Goal: Information Seeking & Learning: Check status

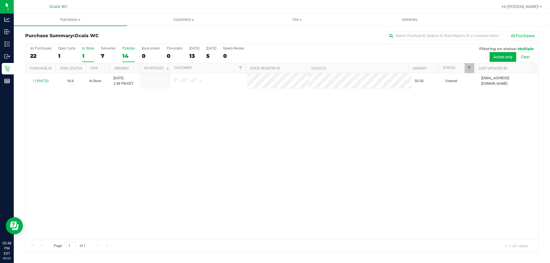
click at [126, 53] on div "14" at bounding box center [128, 56] width 13 height 7
click at [0, 0] on input "PickUps 14" at bounding box center [0, 0] width 0 height 0
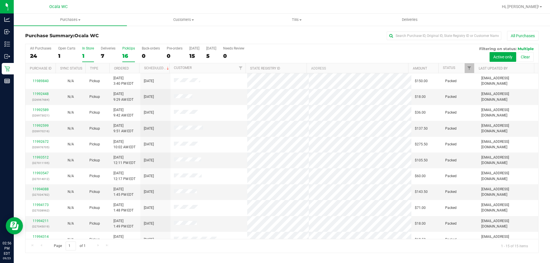
click at [90, 56] on div "1" at bounding box center [88, 56] width 12 height 7
click at [0, 0] on input "In Store 1" at bounding box center [0, 0] width 0 height 0
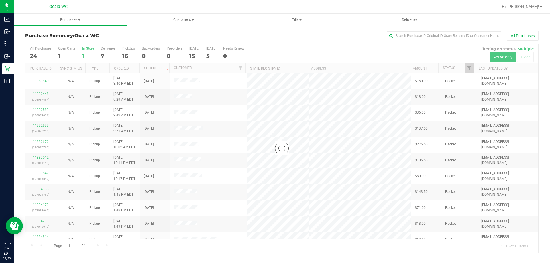
click at [85, 54] on div at bounding box center [281, 148] width 512 height 209
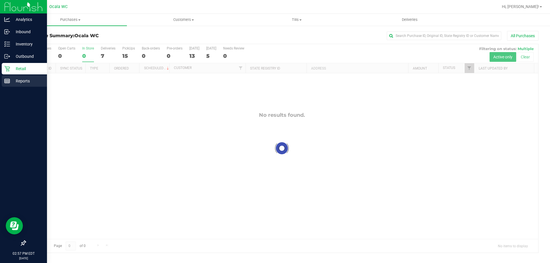
click at [17, 83] on p "Reports" at bounding box center [27, 81] width 34 height 7
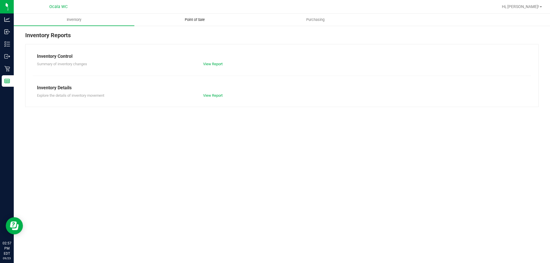
click at [196, 21] on span "Point of Sale" at bounding box center [195, 19] width 36 height 5
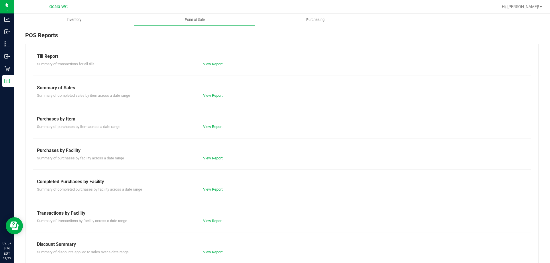
click at [211, 189] on link "View Report" at bounding box center [212, 189] width 19 height 4
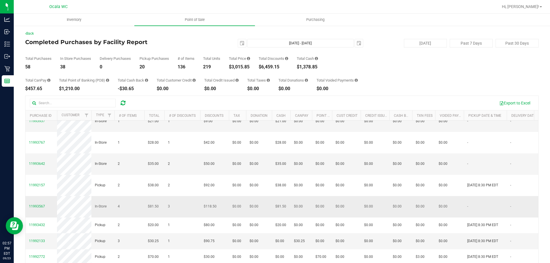
scroll to position [43, 0]
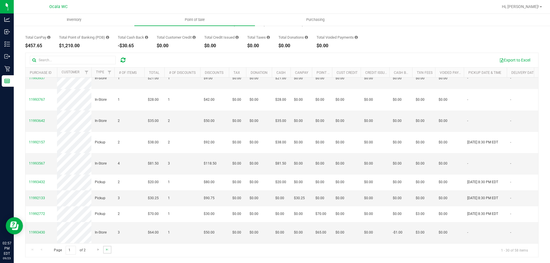
click at [105, 253] on link "Go to the last page" at bounding box center [107, 250] width 8 height 8
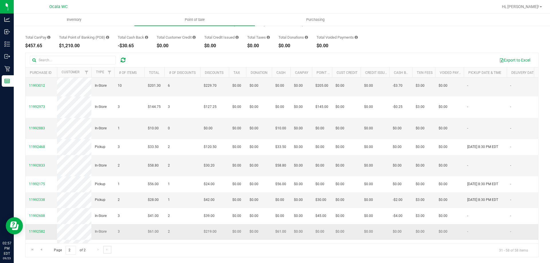
scroll to position [392, 0]
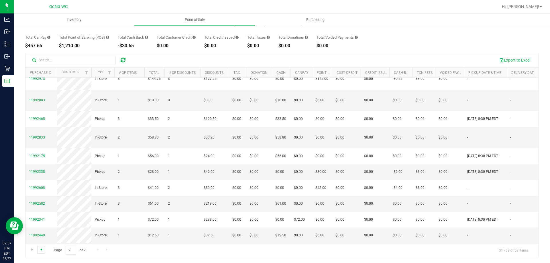
click at [40, 249] on span "Go to the previous page" at bounding box center [41, 249] width 5 height 5
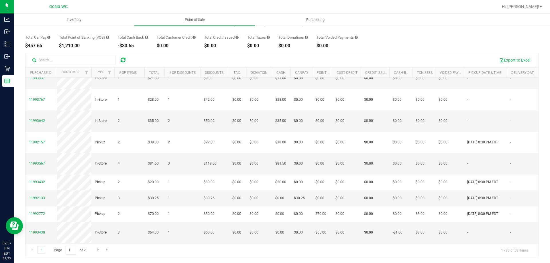
scroll to position [0, 0]
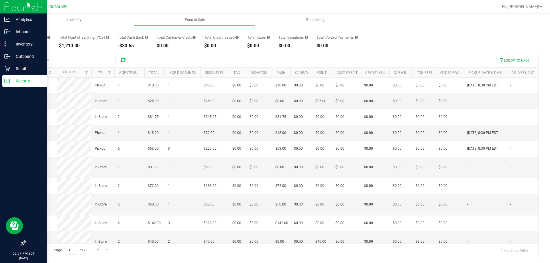
scroll to position [38, 0]
